Goal: Information Seeking & Learning: Learn about a topic

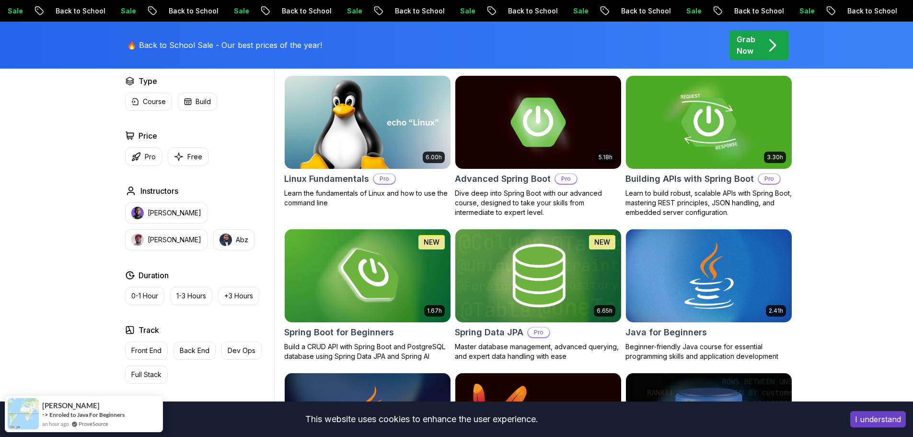
scroll to position [295, 0]
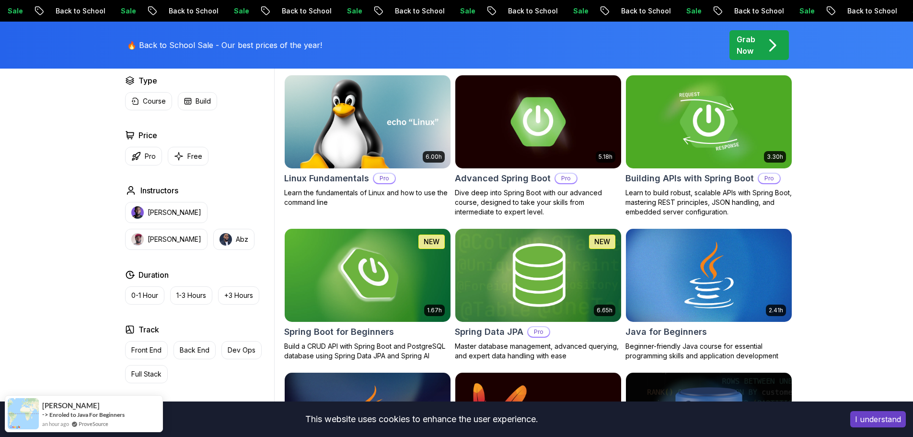
click at [682, 180] on h2 "Building APIs with Spring Boot" at bounding box center [690, 178] width 128 height 13
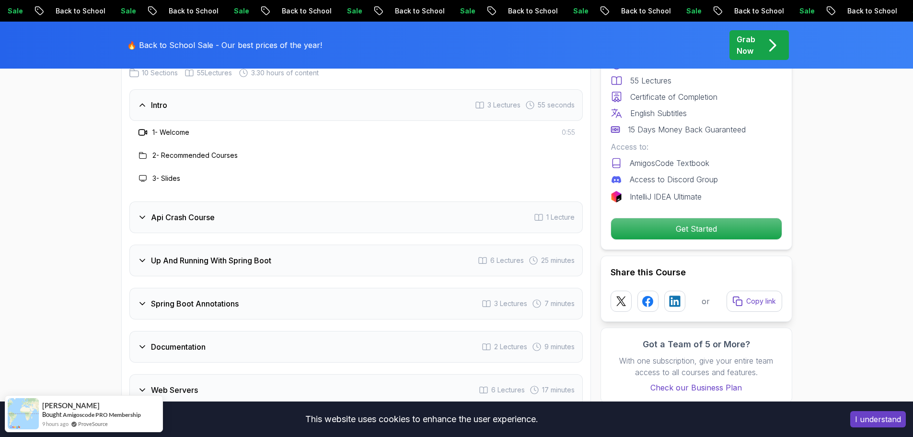
scroll to position [1580, 0]
click at [372, 212] on div "Api Crash Course 1 Lecture" at bounding box center [356, 217] width 454 height 32
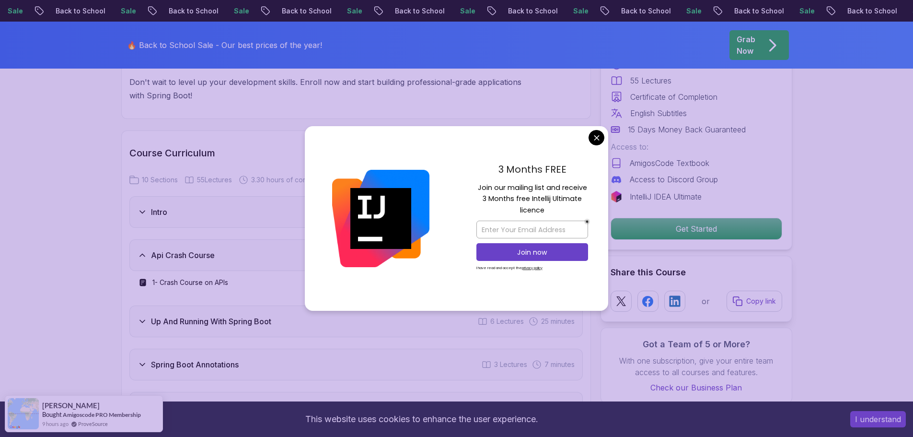
scroll to position [1474, 0]
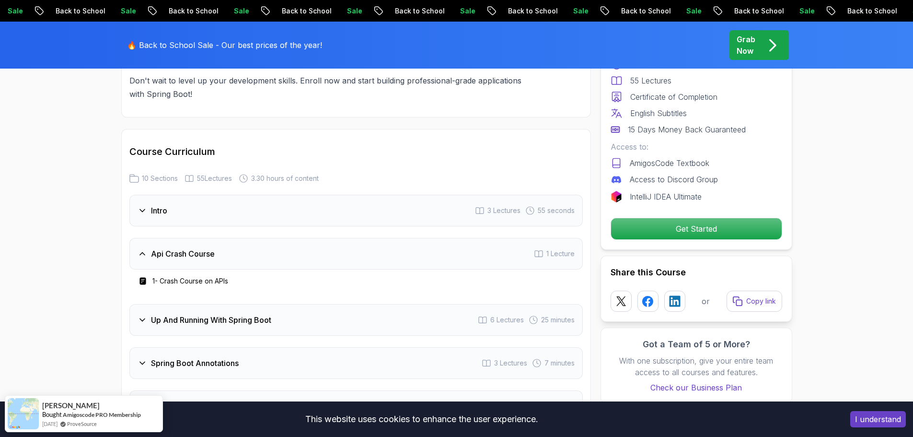
click at [196, 276] on h3 "1 - Crash Course on APIs" at bounding box center [190, 281] width 76 height 10
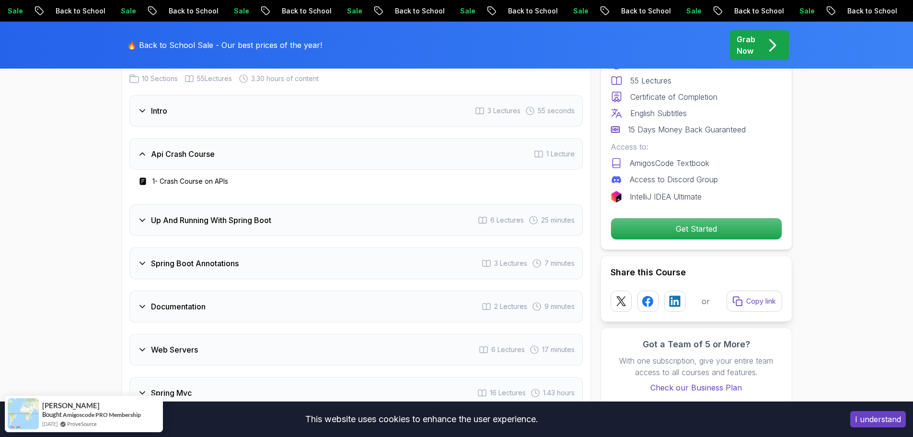
scroll to position [1574, 0]
click at [210, 214] on h3 "Up And Running With Spring Boot" at bounding box center [211, 220] width 120 height 12
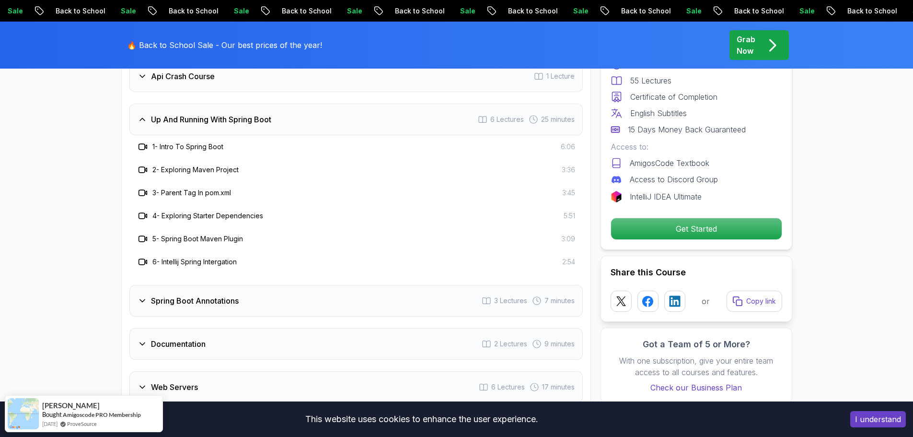
scroll to position [1654, 0]
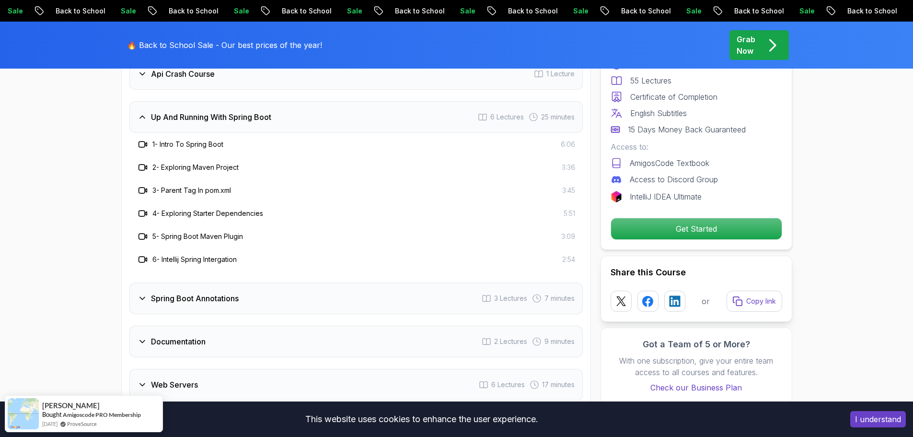
click at [191, 292] on h3 "Spring Boot Annotations" at bounding box center [195, 298] width 88 height 12
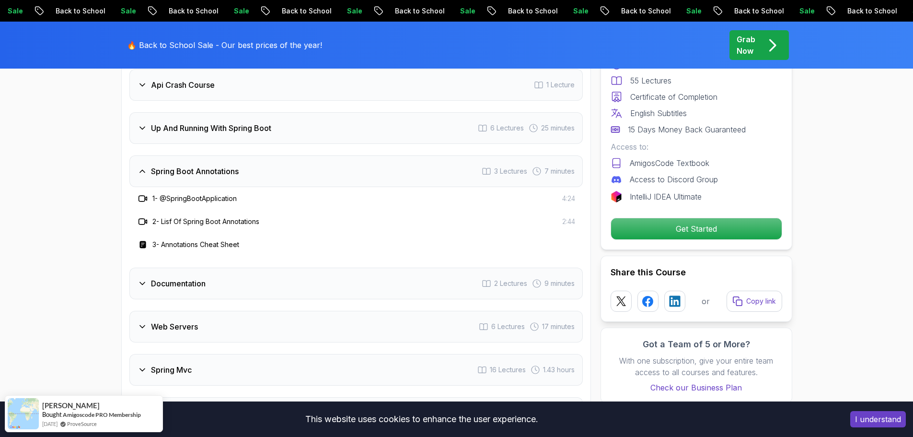
scroll to position [1642, 0]
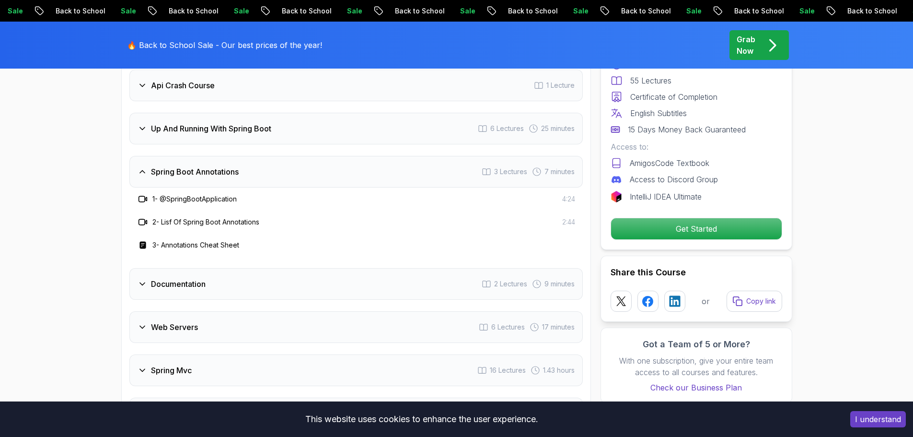
click at [198, 278] on h3 "Documentation" at bounding box center [178, 284] width 55 height 12
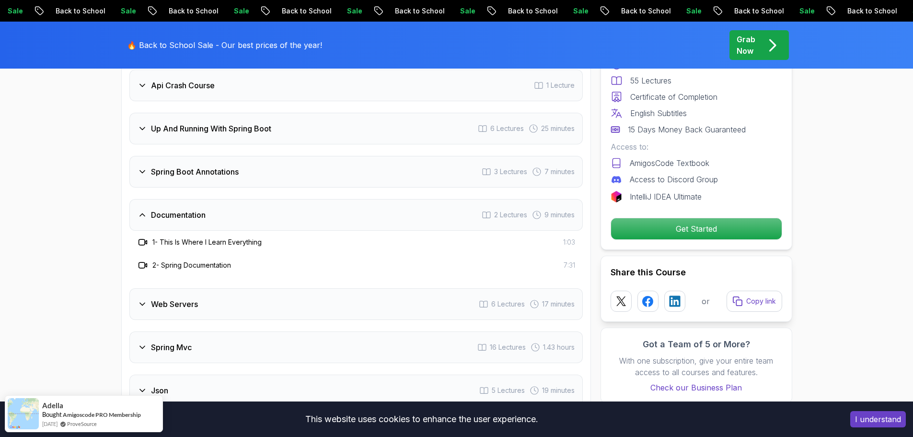
click at [188, 295] on div "Web Servers 6 Lectures 17 minutes" at bounding box center [356, 304] width 454 height 32
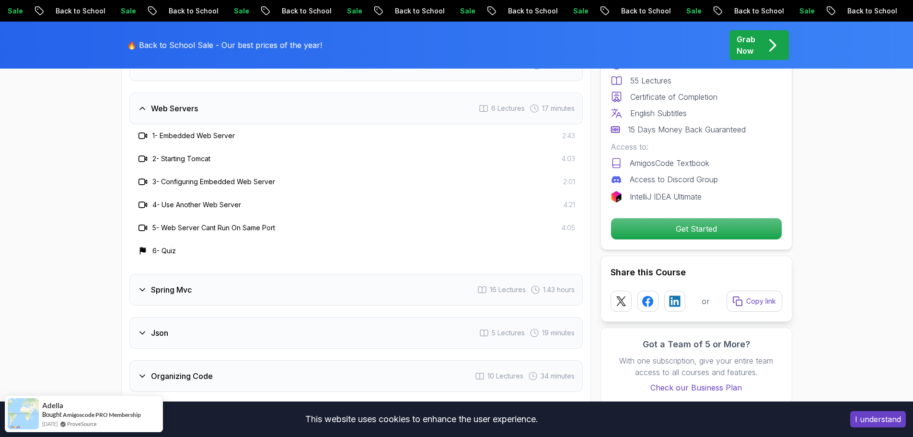
scroll to position [1794, 0]
click at [196, 275] on div "Spring Mvc 16 Lectures 1.43 hours" at bounding box center [356, 288] width 454 height 32
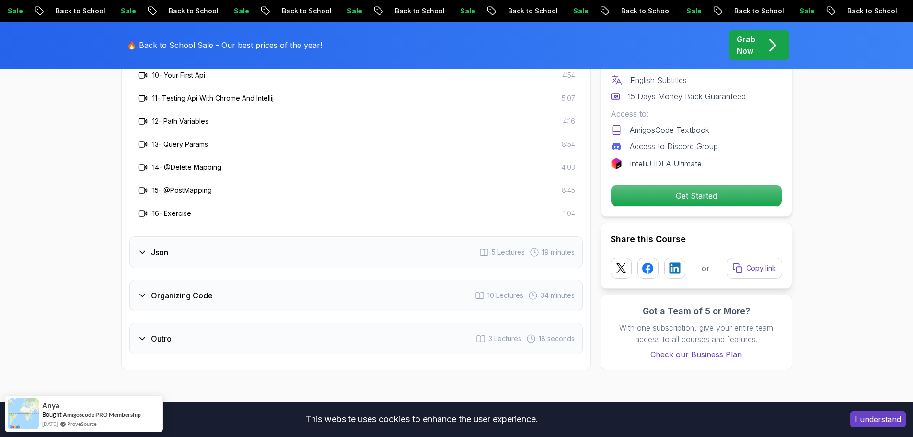
scroll to position [2103, 0]
click at [204, 243] on div "Json 5 Lectures 19 minutes" at bounding box center [356, 252] width 454 height 32
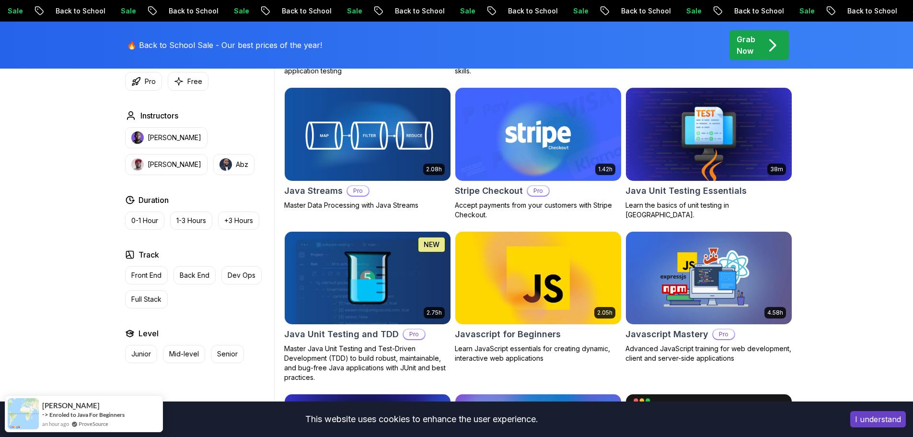
scroll to position [1644, 0]
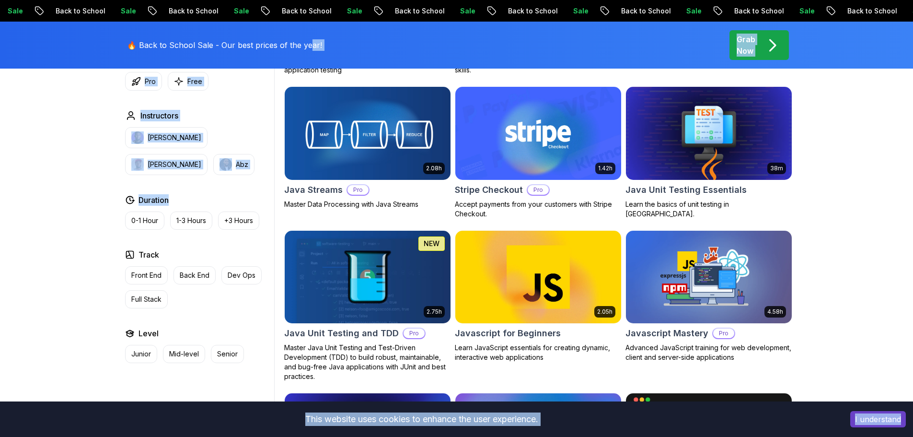
drag, startPoint x: 268, startPoint y: 194, endPoint x: 314, endPoint y: 23, distance: 176.3
click at [314, 23] on div "Sale Back to School Sale Back to School Sale Back to School Sale Back to School…" at bounding box center [456, 90] width 913 height 3468
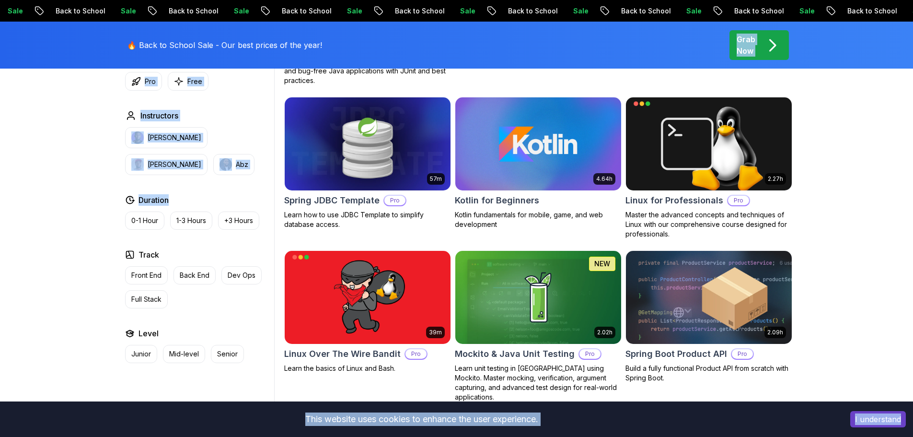
scroll to position [1940, 0]
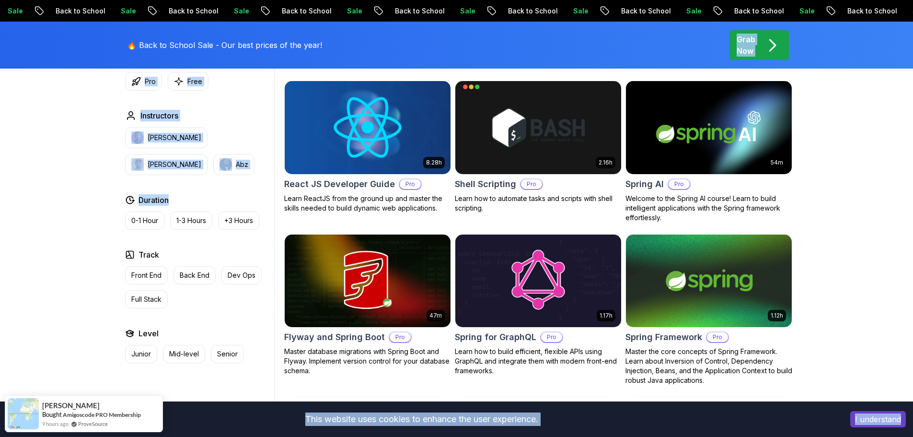
scroll to position [2283, 0]
